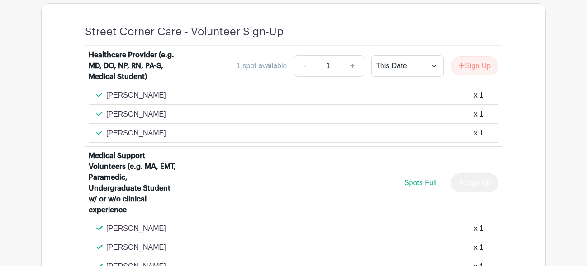
scroll to position [602, 0]
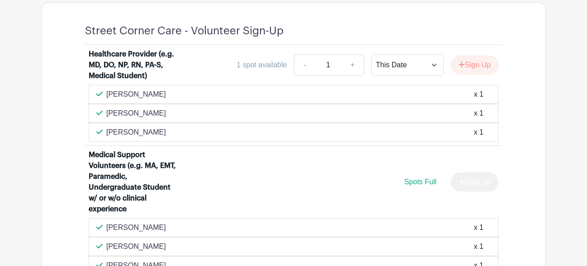
click at [146, 100] on p "[PERSON_NAME]" at bounding box center [136, 94] width 60 height 11
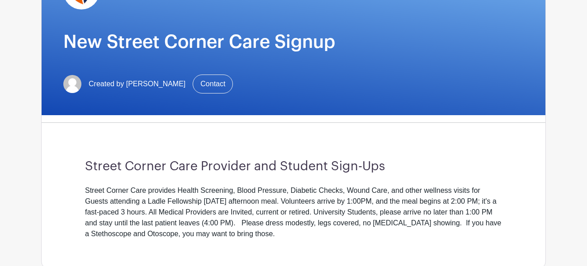
scroll to position [405, 0]
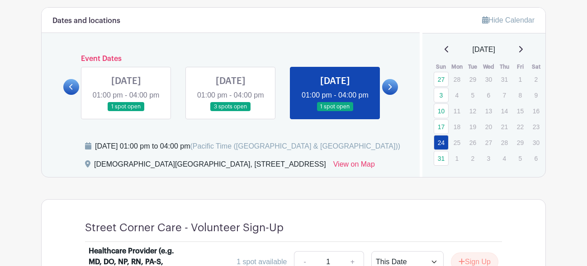
click at [390, 90] on icon at bounding box center [390, 87] width 4 height 7
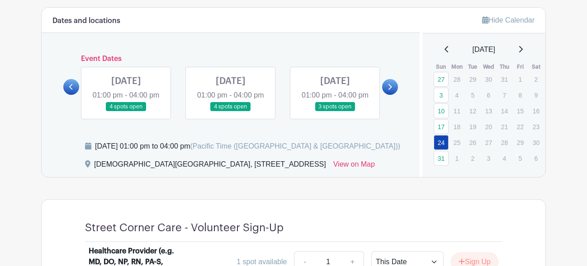
click at [126, 112] on link at bounding box center [126, 112] width 0 height 0
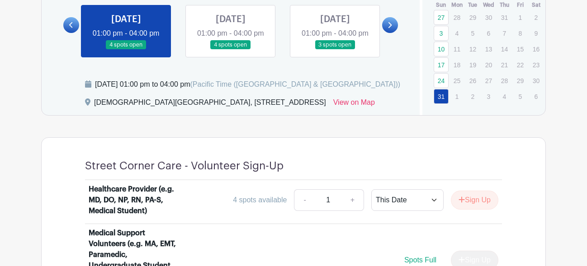
scroll to position [464, 0]
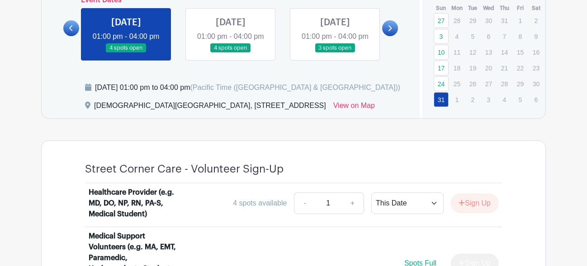
click at [231, 53] on link at bounding box center [231, 53] width 0 height 0
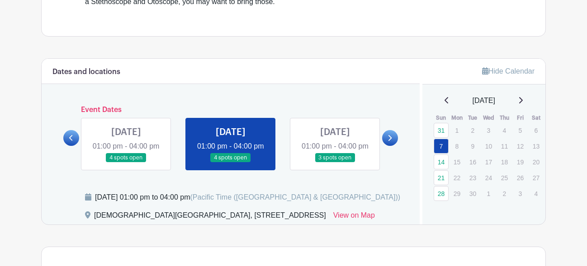
scroll to position [360, 0]
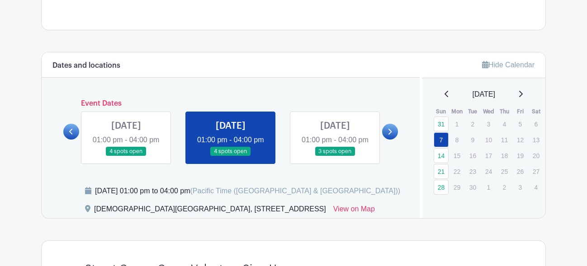
click at [70, 135] on icon at bounding box center [71, 131] width 4 height 7
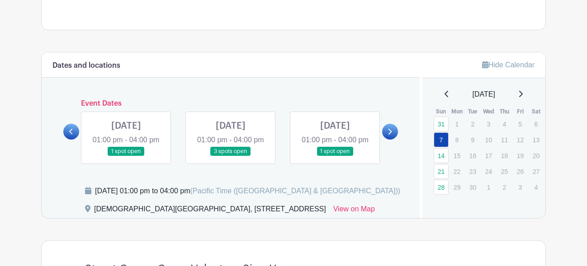
click at [70, 135] on icon at bounding box center [71, 131] width 4 height 7
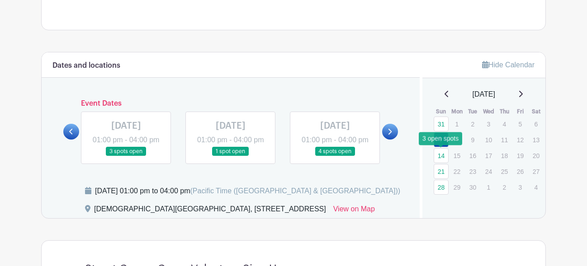
click at [442, 158] on link "14" at bounding box center [441, 155] width 15 height 15
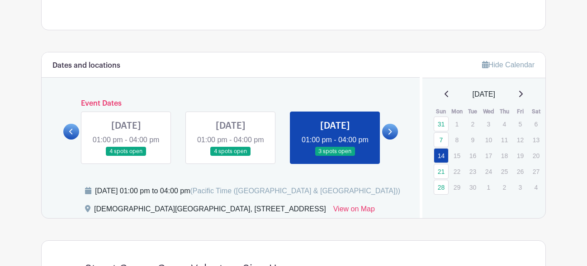
click at [335, 157] on link at bounding box center [335, 157] width 0 height 0
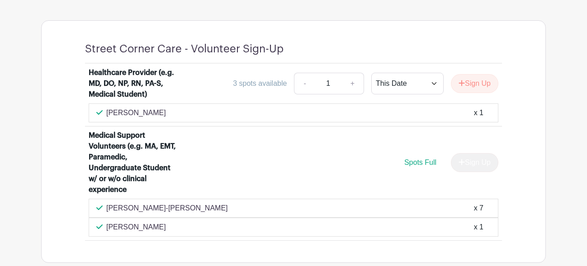
scroll to position [579, 0]
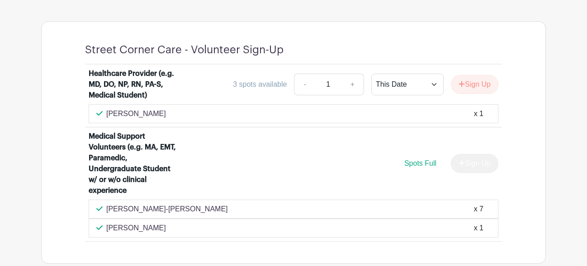
drag, startPoint x: 105, startPoint y: 126, endPoint x: 162, endPoint y: 133, distance: 57.5
click at [162, 123] on div "[PERSON_NAME] x 1" at bounding box center [294, 113] width 410 height 19
copy p "[PERSON_NAME]"
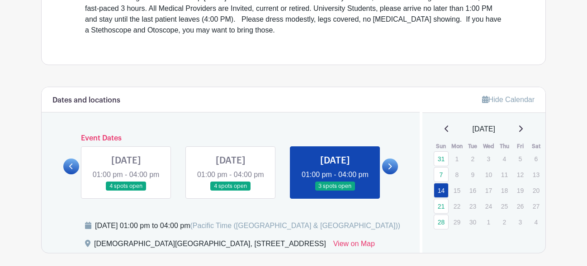
scroll to position [326, 0]
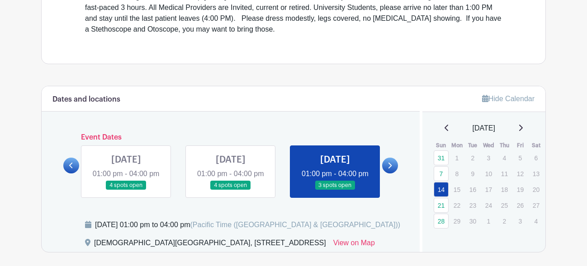
click at [392, 173] on link at bounding box center [390, 166] width 16 height 16
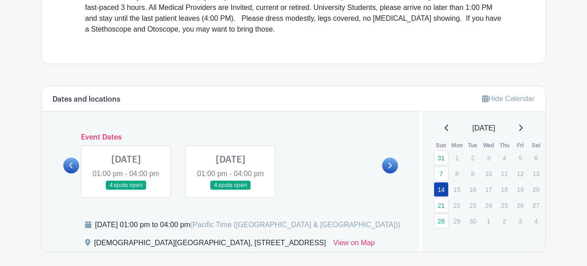
click at [74, 173] on link at bounding box center [71, 166] width 16 height 16
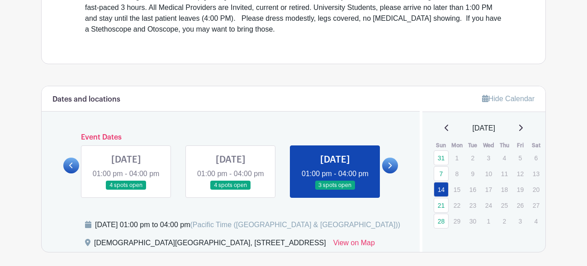
click at [71, 168] on link at bounding box center [71, 166] width 16 height 16
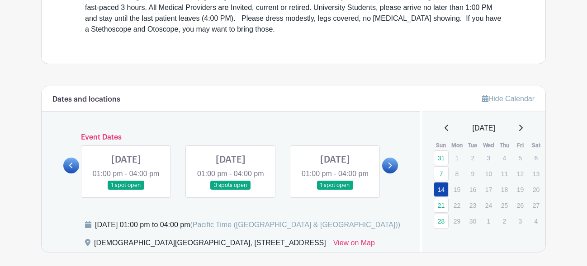
click at [231, 190] on link at bounding box center [231, 190] width 0 height 0
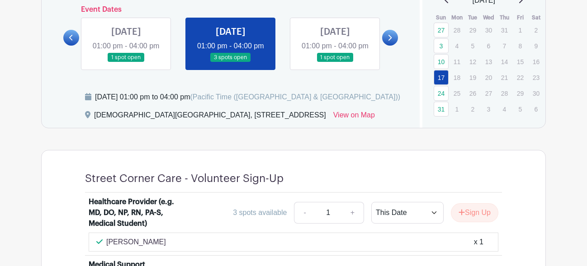
scroll to position [439, 0]
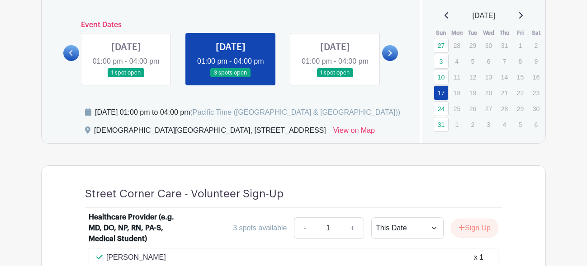
click at [335, 78] on link at bounding box center [335, 78] width 0 height 0
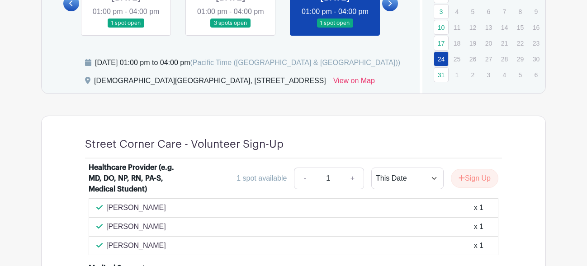
scroll to position [477, 0]
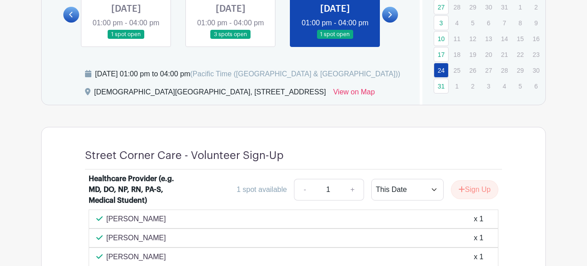
click at [391, 18] on icon at bounding box center [391, 15] width 4 height 6
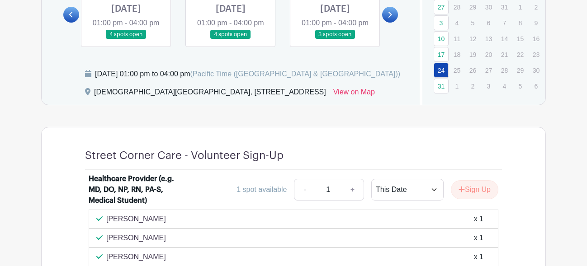
click at [126, 39] on link at bounding box center [126, 39] width 0 height 0
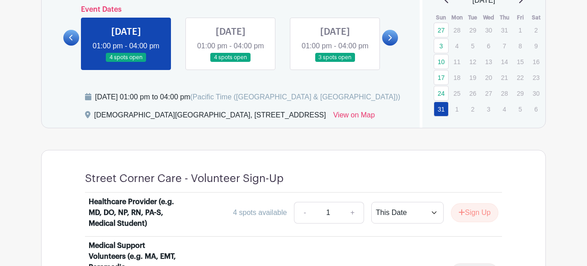
scroll to position [445, 0]
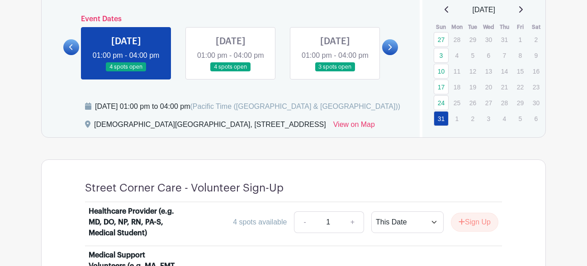
click at [231, 72] on link at bounding box center [231, 72] width 0 height 0
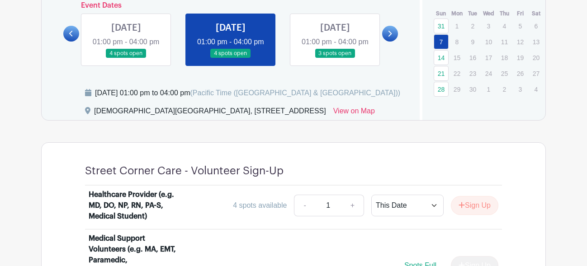
scroll to position [456, 0]
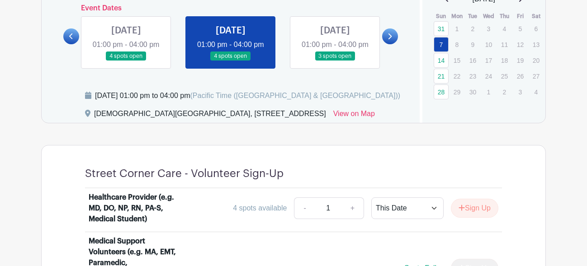
click at [335, 61] on link at bounding box center [335, 61] width 0 height 0
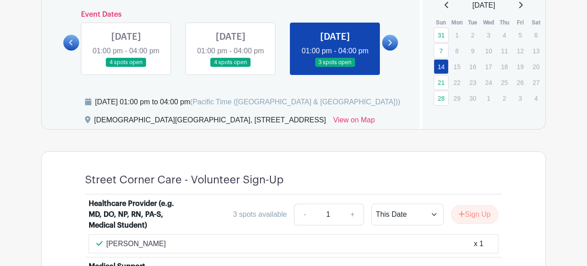
scroll to position [395, 0]
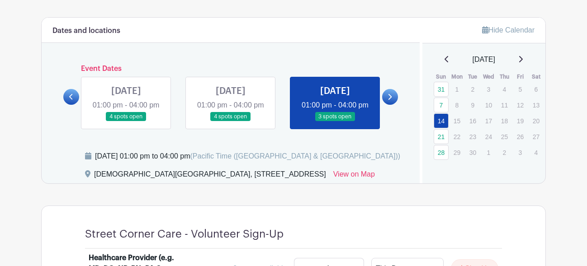
click at [391, 100] on icon at bounding box center [391, 97] width 4 height 6
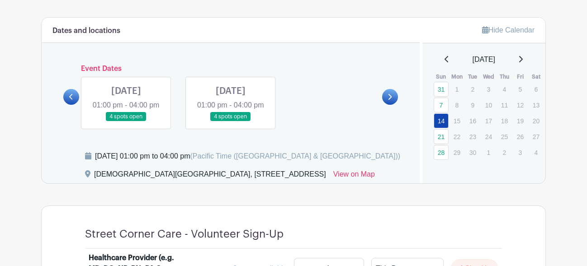
click at [126, 122] on link at bounding box center [126, 122] width 0 height 0
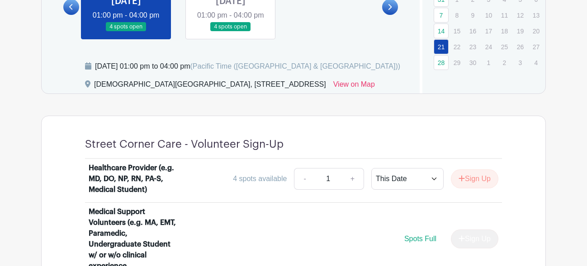
scroll to position [481, 0]
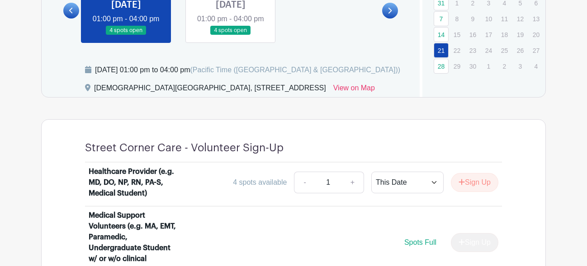
click at [231, 35] on link at bounding box center [231, 35] width 0 height 0
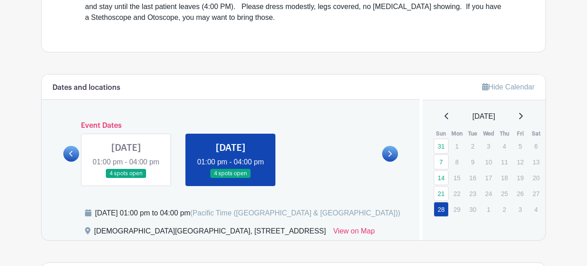
scroll to position [336, 0]
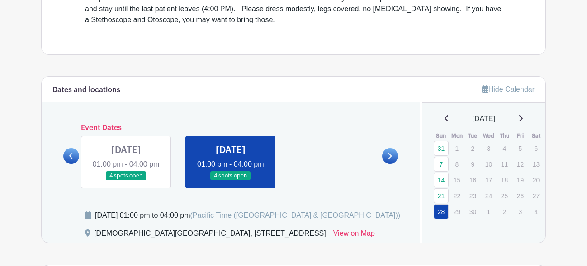
click at [391, 160] on icon at bounding box center [390, 156] width 4 height 7
click at [523, 119] on icon at bounding box center [520, 118] width 5 height 7
click at [523, 115] on icon at bounding box center [520, 118] width 5 height 7
click at [439, 118] on div "[DATE]" at bounding box center [484, 119] width 102 height 11
click at [445, 118] on icon at bounding box center [447, 118] width 4 height 6
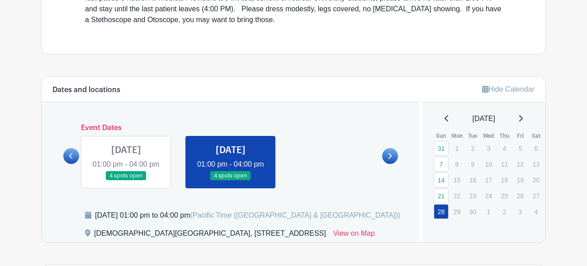
click at [445, 116] on icon at bounding box center [447, 118] width 5 height 7
click at [526, 115] on div "[DATE]" at bounding box center [484, 119] width 102 height 11
click at [523, 119] on icon at bounding box center [520, 118] width 5 height 7
click at [445, 117] on icon at bounding box center [447, 118] width 5 height 7
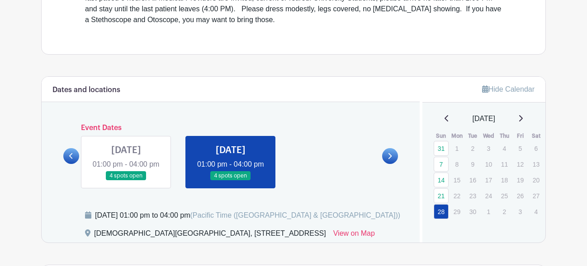
click at [445, 116] on icon at bounding box center [447, 118] width 4 height 6
click at [440, 144] on link "27" at bounding box center [441, 148] width 15 height 15
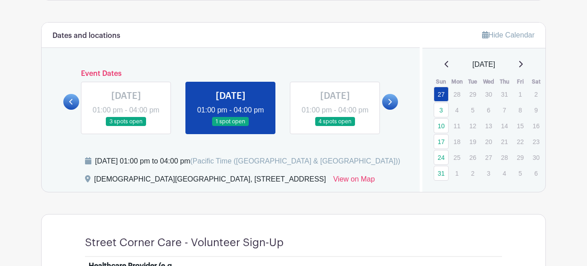
scroll to position [390, 0]
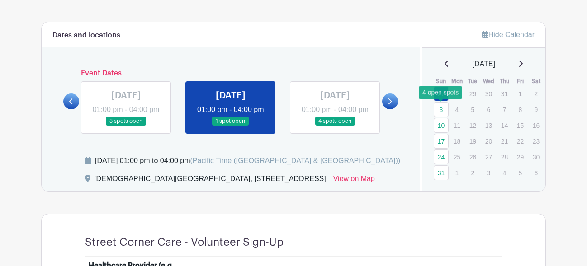
click at [446, 106] on link "3" at bounding box center [441, 109] width 15 height 15
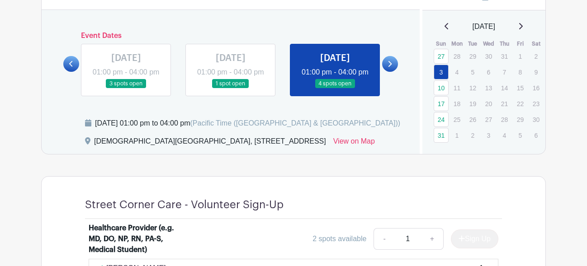
scroll to position [425, 0]
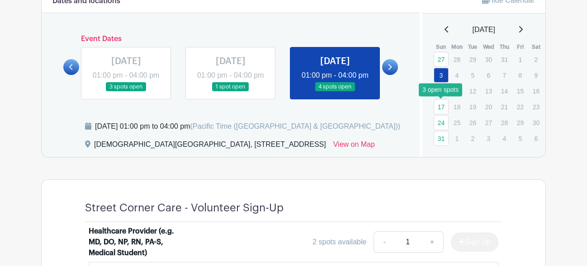
click at [441, 110] on link "17" at bounding box center [441, 107] width 15 height 15
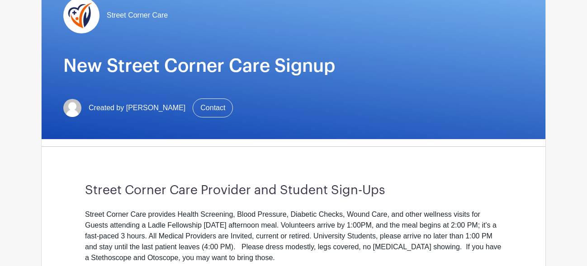
scroll to position [128, 0]
